Goal: Check status: Check status

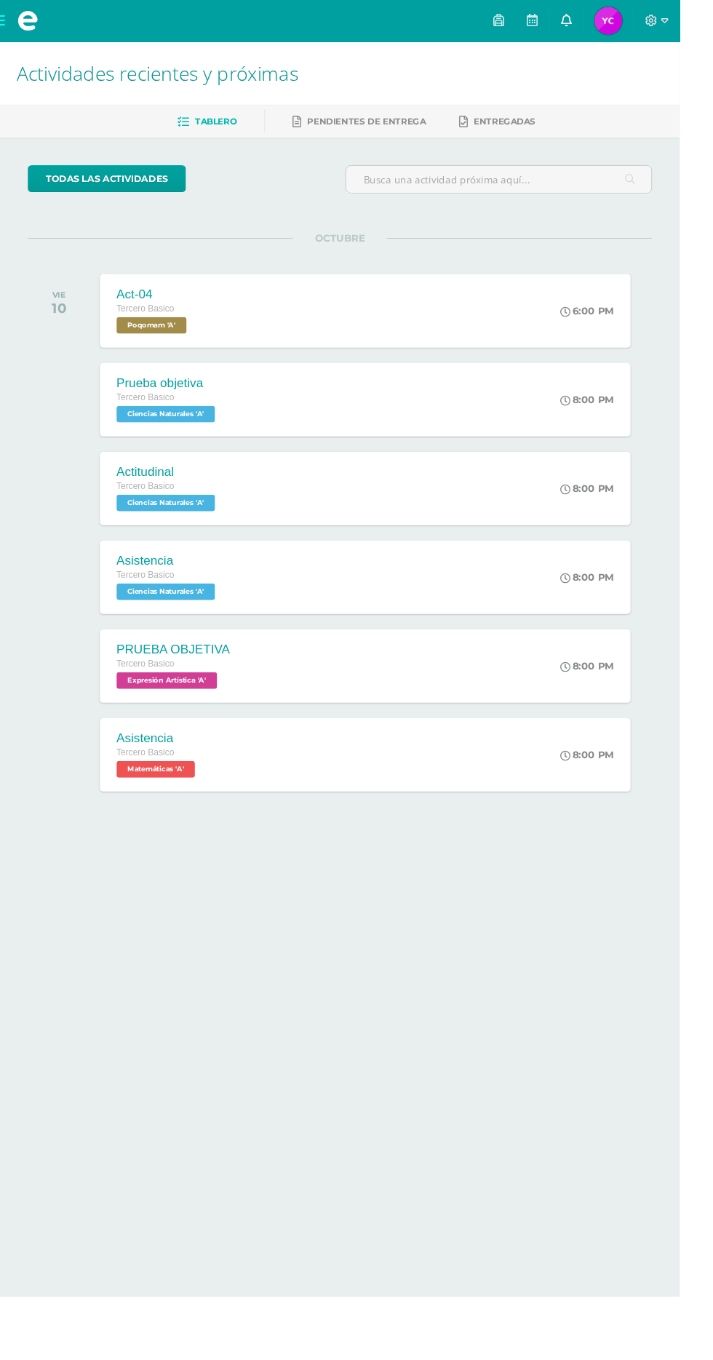
click at [600, 20] on icon at bounding box center [594, 21] width 12 height 13
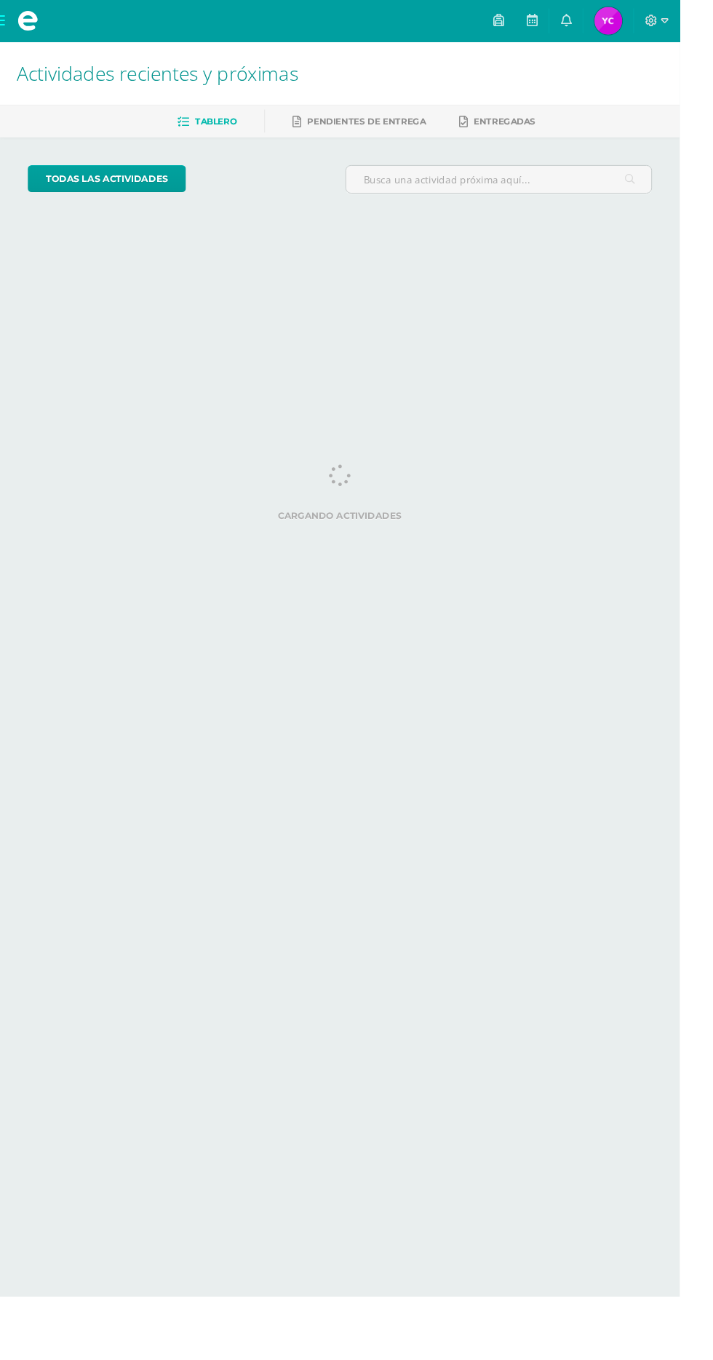
click at [665, 4] on link "Yasmin Emilia Azucena Mi Perfil" at bounding box center [638, 22] width 52 height 44
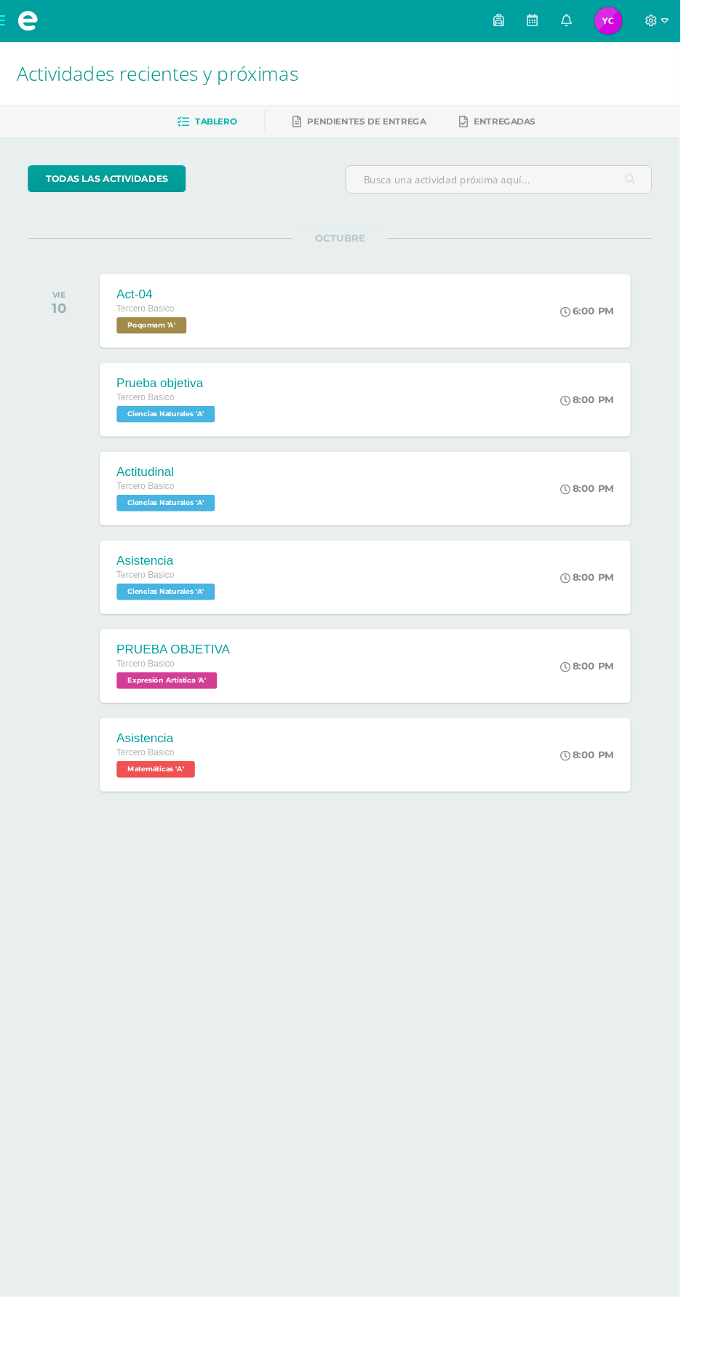
click at [656, 16] on span "Yasmin Emilia Azucena Mi Perfil" at bounding box center [638, 21] width 35 height 29
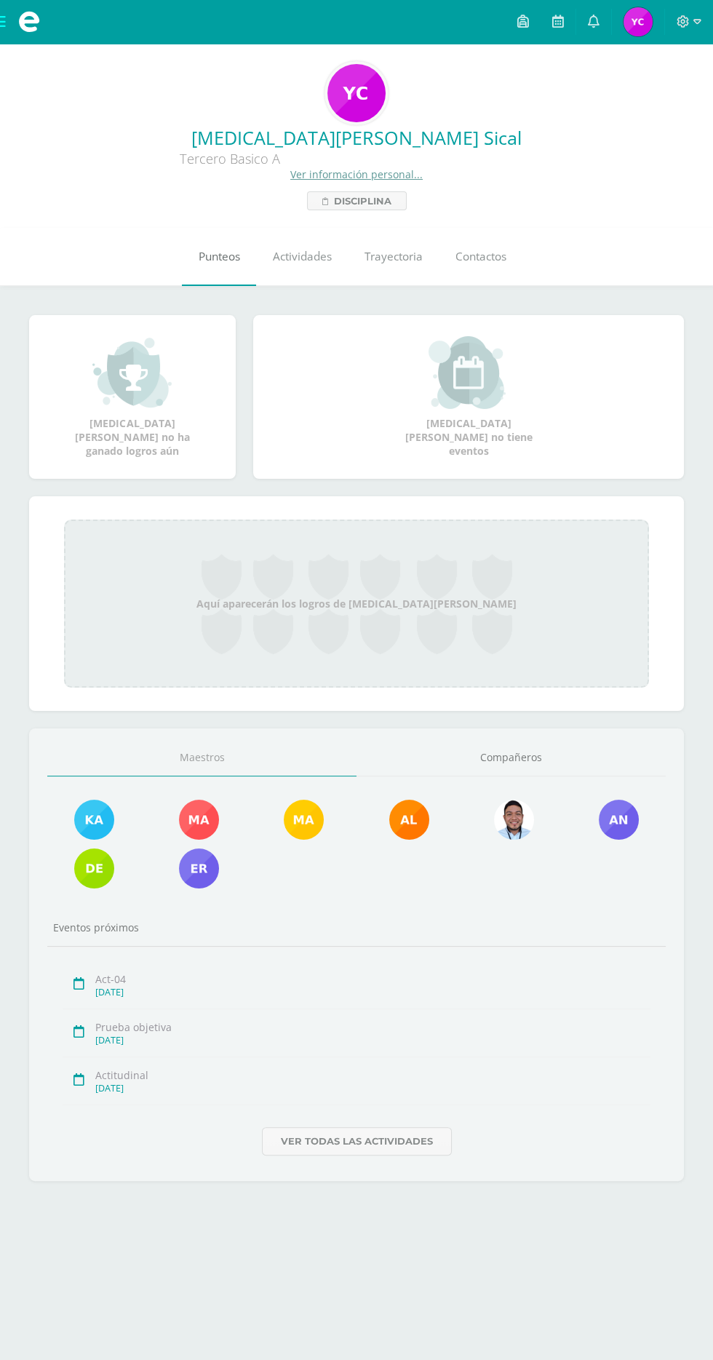
click at [216, 250] on span "Punteos" at bounding box center [219, 256] width 41 height 15
